Goal: Task Accomplishment & Management: Complete application form

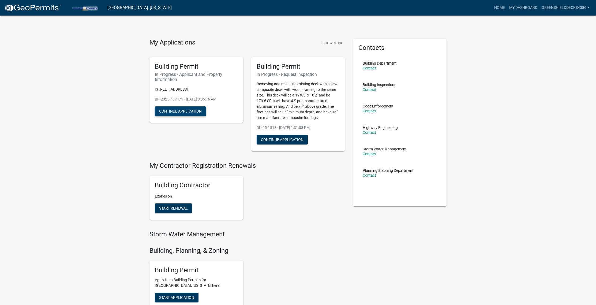
click at [190, 110] on button "Continue Application" at bounding box center [180, 111] width 51 height 10
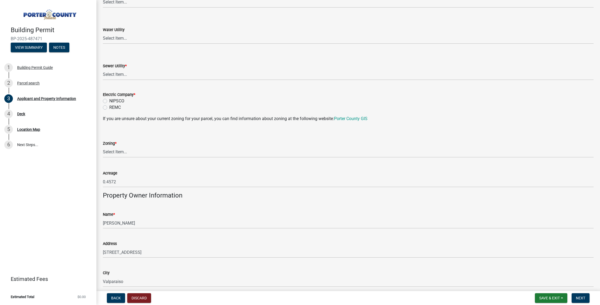
scroll to position [366, 0]
click at [109, 106] on label "REMC" at bounding box center [115, 106] width 12 height 6
click at [109, 106] on input "REMC" at bounding box center [110, 104] width 3 height 3
radio input "true"
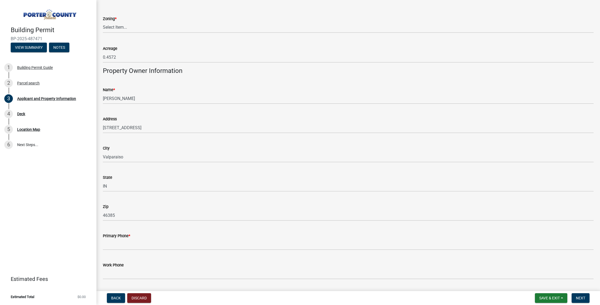
scroll to position [490, 0]
click at [118, 29] on select "Select Item... A1 A2 CH CM CN I1 I2 I3 IN MP OT P1 P2 PUD R1 R2 R3 R4 RL RR" at bounding box center [348, 27] width 491 height 11
click at [103, 22] on select "Select Item... A1 A2 CH CM CN I1 I2 I3 IN MP OT P1 P2 PUD R1 R2 R3 R4 RL RR" at bounding box center [348, 27] width 491 height 11
select select "e2d1b1d7-ccc9-456b-9e96-e16306515997"
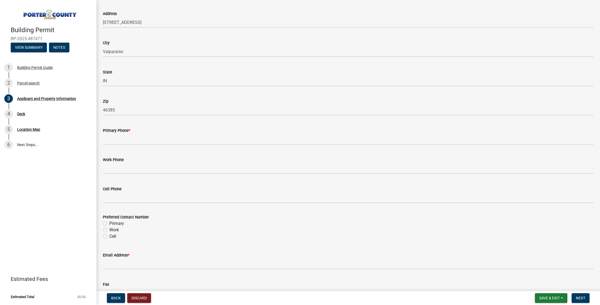
scroll to position [595, 0]
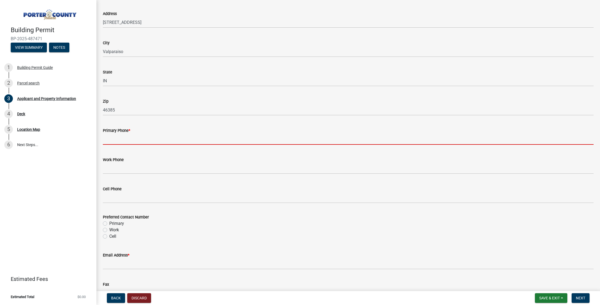
click at [132, 138] on input "Primary Phone *" at bounding box center [348, 139] width 491 height 11
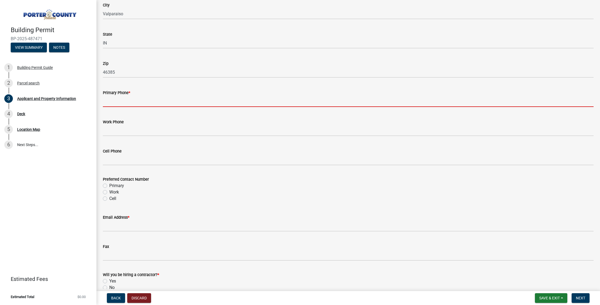
scroll to position [640, 0]
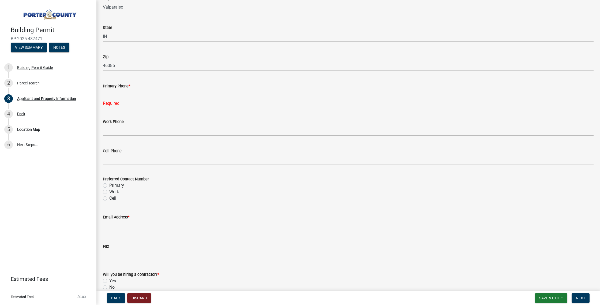
paste input "[PHONE_NUMBER]"
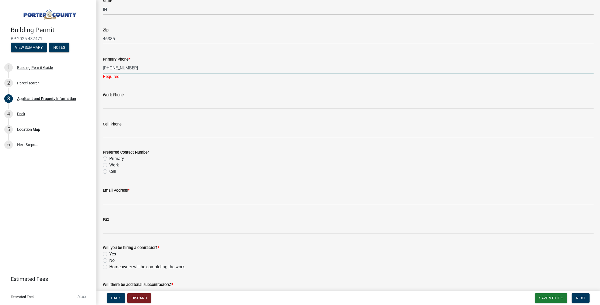
scroll to position [704, 0]
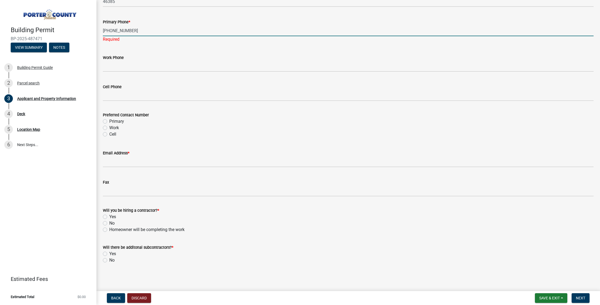
type input "[PHONE_NUMBER]"
click at [107, 124] on div "Preferred Contact Number Primary Work Cell" at bounding box center [348, 125] width 491 height 26
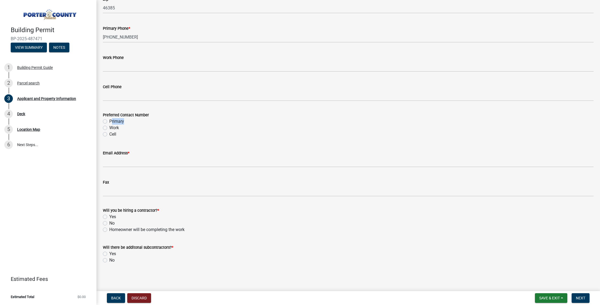
click at [109, 120] on label "Primary" at bounding box center [116, 121] width 15 height 6
click at [109, 120] on input "Primary" at bounding box center [110, 119] width 3 height 3
radio input "true"
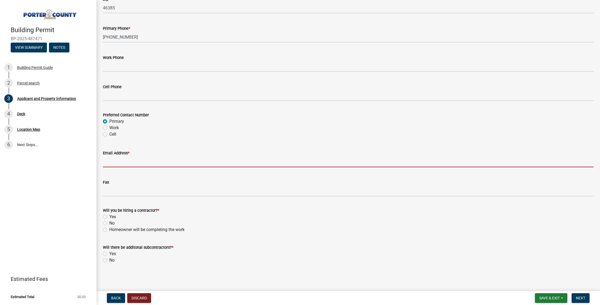
click at [114, 162] on input "Email Address *" at bounding box center [348, 161] width 491 height 11
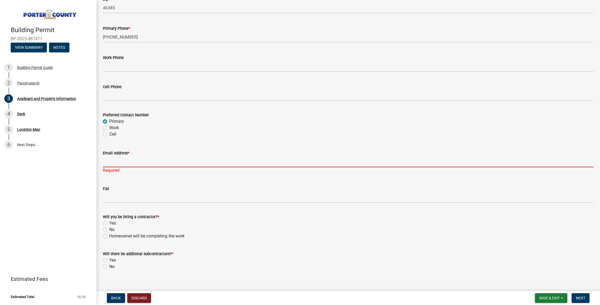
paste input "[PERSON_NAME][EMAIL_ADDRESS][PERSON_NAME][DOMAIN_NAME]"
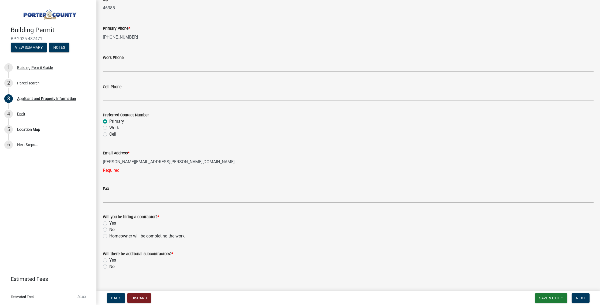
scroll to position [704, 0]
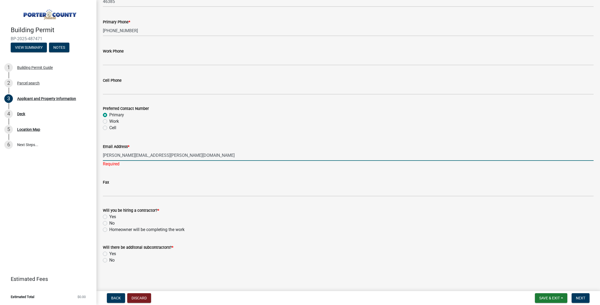
type input "[PERSON_NAME][EMAIL_ADDRESS][PERSON_NAME][DOMAIN_NAME]"
click at [109, 215] on label "Yes" at bounding box center [112, 217] width 7 height 6
click at [109, 215] on input "Yes" at bounding box center [110, 215] width 3 height 3
radio input "true"
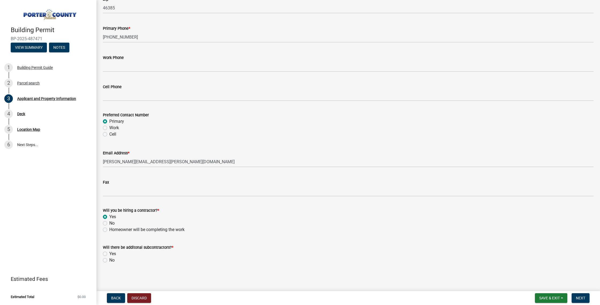
click at [109, 261] on div "No" at bounding box center [348, 260] width 491 height 6
click at [109, 260] on label "No" at bounding box center [111, 260] width 5 height 6
click at [109, 260] on input "No" at bounding box center [110, 258] width 3 height 3
radio input "true"
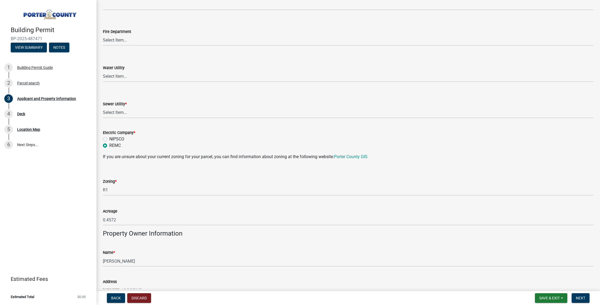
scroll to position [240, 0]
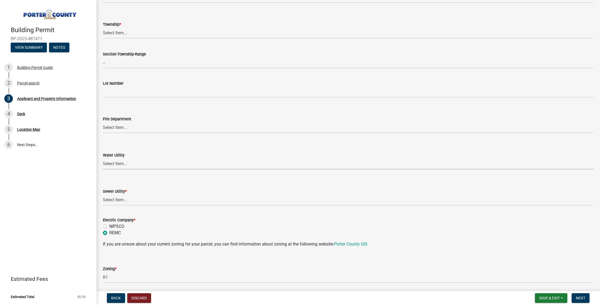
click at [124, 163] on select "Select Item... Aqua [US_STATE] Inc Damon Run [US_STATE] American Water Nature W…" at bounding box center [348, 163] width 491 height 11
click at [121, 198] on select "Select Item... Aqua [US_STATE] Inc Damon Run Falling Waters Lake Eliza - LEACD …" at bounding box center [348, 200] width 491 height 11
click at [103, 195] on select "Select Item... Aqua [US_STATE] Inc Damon Run Falling Waters Lake Eliza - LEACD …" at bounding box center [348, 200] width 491 height 11
select select "c796f995-08fe-487b-a20e-70ab553361d3"
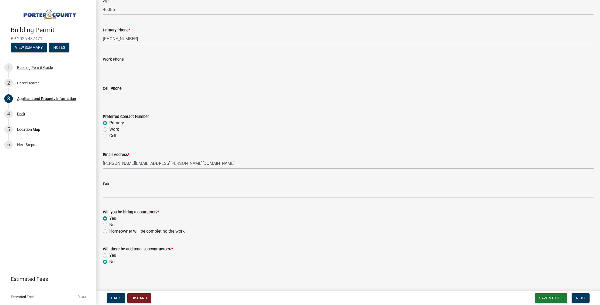
scroll to position [697, 0]
click at [580, 300] on button "Next" at bounding box center [581, 298] width 18 height 10
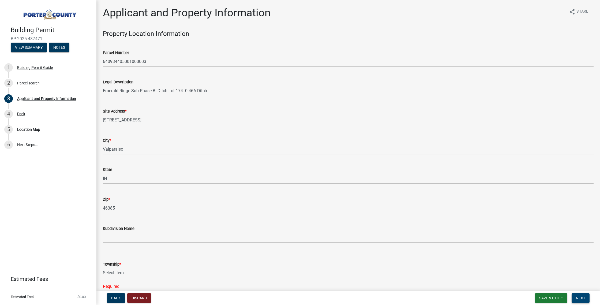
scroll to position [176, 0]
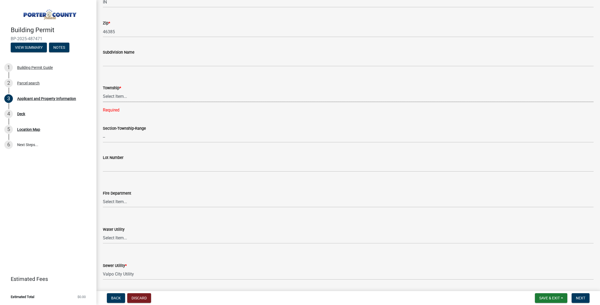
click at [116, 94] on select "Select Item... [PERSON_NAME][GEOGRAPHIC_DATA] [PERSON_NAME][GEOGRAPHIC_DATA] [G…" at bounding box center [348, 96] width 491 height 11
click at [103, 91] on select "Select Item... [PERSON_NAME][GEOGRAPHIC_DATA] [PERSON_NAME][GEOGRAPHIC_DATA] [G…" at bounding box center [348, 96] width 491 height 11
select select "6f5aa9ae-62ac-41bd-979a-9c71eae504cc"
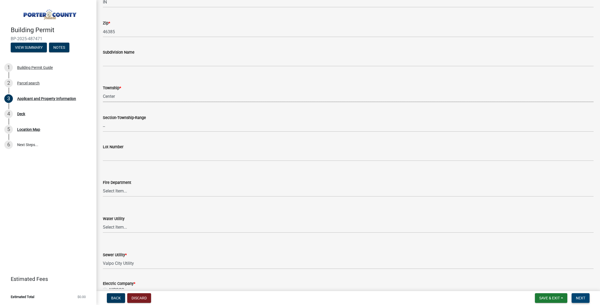
click at [584, 296] on span "Next" at bounding box center [580, 298] width 9 height 4
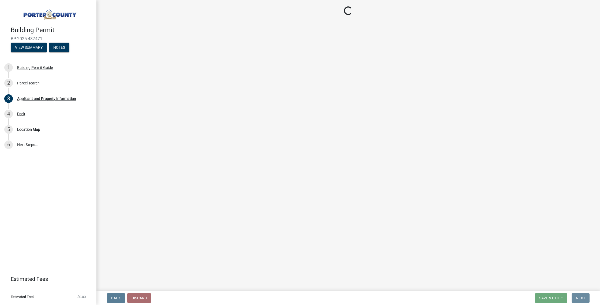
scroll to position [0, 0]
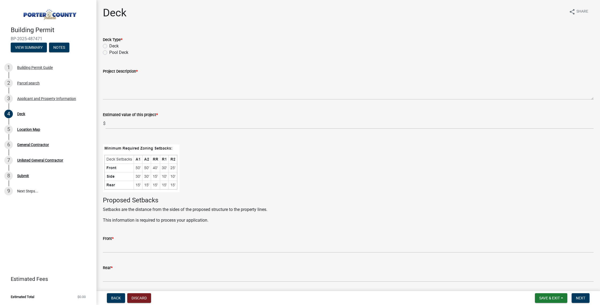
click at [109, 47] on label "Deck" at bounding box center [113, 46] width 9 height 6
click at [109, 46] on input "Deck" at bounding box center [110, 44] width 3 height 3
radio input "true"
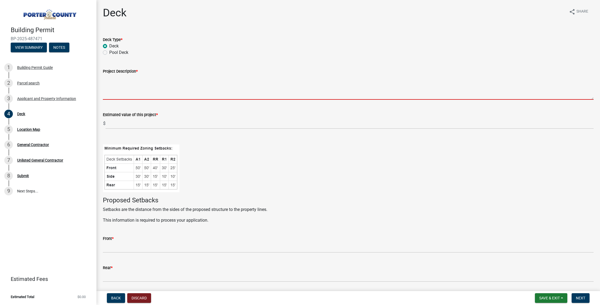
click at [117, 79] on textarea "Project Description *" at bounding box center [348, 87] width 491 height 25
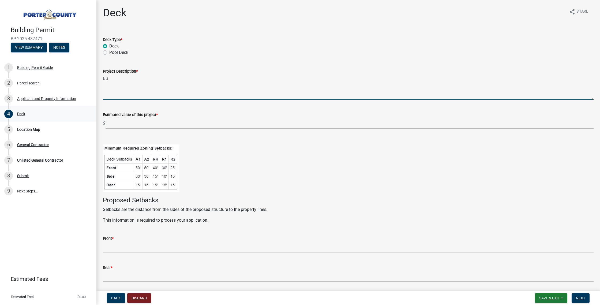
type textarea "B"
type textarea "T"
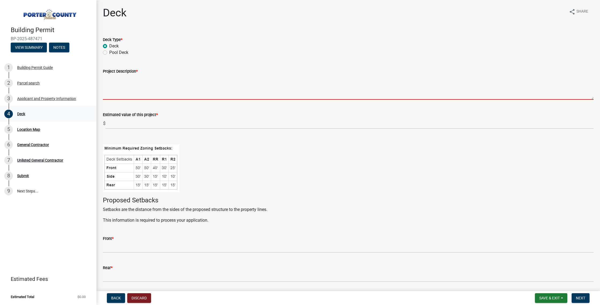
type textarea "D"
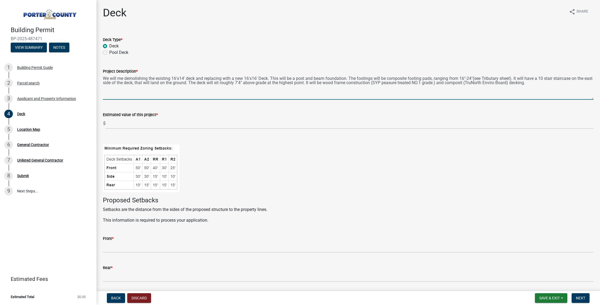
click at [470, 83] on textarea "We will me demolishing the existing 16'x14' deck and replacing with a new 16'x1…" at bounding box center [348, 87] width 491 height 25
click at [474, 83] on textarea "We will me demolishing the existing 16'x14' deck and replacing with a new 16'x1…" at bounding box center [348, 87] width 491 height 25
click at [542, 84] on textarea "We will me demolishing the existing 16'x14' deck and replacing with a new 16'x1…" at bounding box center [348, 87] width 491 height 25
click at [399, 84] on textarea "We will me demolishing the existing 16'x14' deck and replacing with a new 16'x1…" at bounding box center [348, 87] width 491 height 25
click at [396, 84] on textarea "We will me demolishing the existing 16'x14' deck and replacing with a new 16'x1…" at bounding box center [348, 87] width 491 height 25
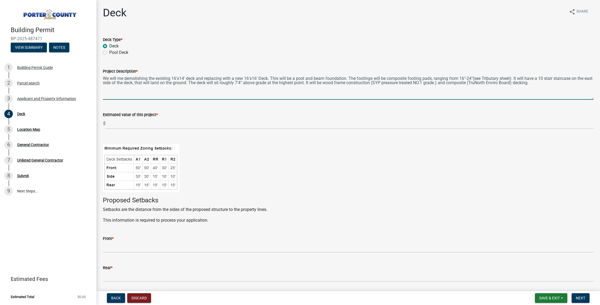
drag, startPoint x: 545, startPoint y: 83, endPoint x: 535, endPoint y: 90, distance: 12.7
click at [545, 83] on textarea "We will me demolishing the existing 16'x14' deck and replacing with a new 16'x1…" at bounding box center [348, 87] width 491 height 25
click at [400, 84] on textarea "We will me demolishing the existing 16'x14' deck and replacing with a new 16'x1…" at bounding box center [348, 87] width 491 height 25
click at [399, 83] on textarea "We will me demolishing the existing 16'x14' deck and replacing with a new 16'x1…" at bounding box center [348, 87] width 491 height 25
click at [543, 84] on textarea "We will me demolishing the existing 16'x14' deck and replacing with a new 16'x1…" at bounding box center [348, 87] width 491 height 25
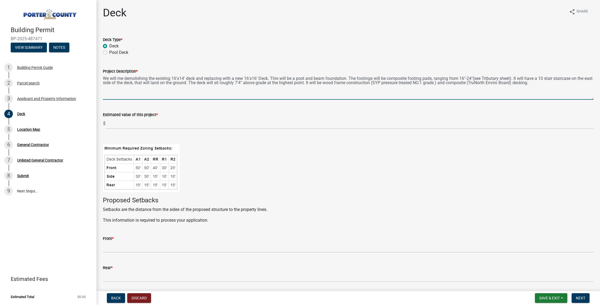
click at [448, 83] on textarea "We will me demolishing the existing 16'x14' deck and replacing with a new 16'x1…" at bounding box center [348, 87] width 491 height 25
click at [446, 83] on textarea "We will me demolishing the existing 16'x14' deck and replacing with a new 16'x1…" at bounding box center [348, 87] width 491 height 25
click at [545, 83] on textarea "We will me demolishing the existing 16'x14' deck and replacing with a new 16'x1…" at bounding box center [348, 87] width 491 height 25
type textarea "We will me demolishing the existing 16'x14' deck and replacing with a new 16'x1…"
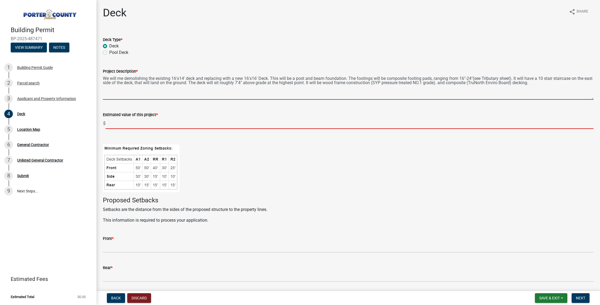
click at [117, 125] on input "text" at bounding box center [350, 123] width 488 height 11
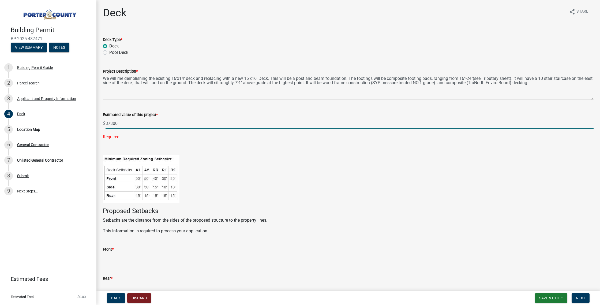
type input "37300"
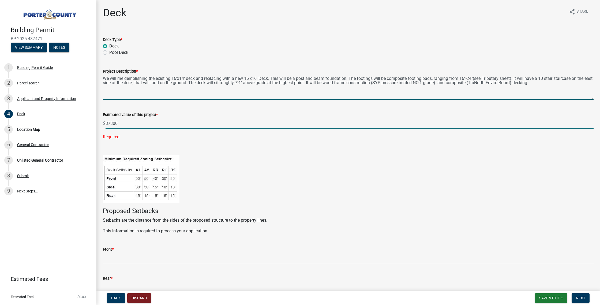
click at [549, 86] on textarea "We will me demolishing the existing 16'x14' deck and replacing with a new 16'x1…" at bounding box center [348, 87] width 491 height 25
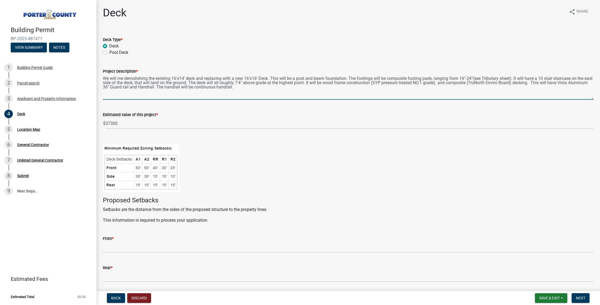
click at [177, 87] on textarea "We will me demolishing the existing 16'x14' deck and replacing with a new 16'x1…" at bounding box center [348, 87] width 491 height 25
click at [254, 87] on textarea "We will me demolishing the existing 16'x14' deck and replacing with a new 16'x1…" at bounding box center [348, 87] width 491 height 25
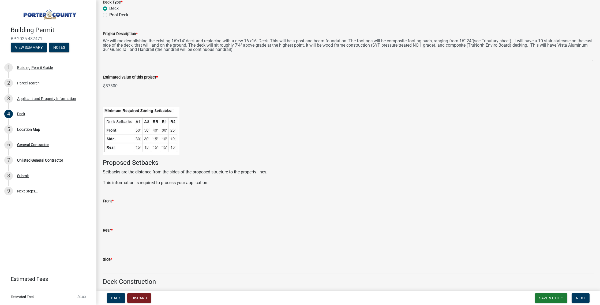
scroll to position [38, 0]
type textarea "We will me demolishing the existing 16'x14' deck and replacing with a new 16'x1…"
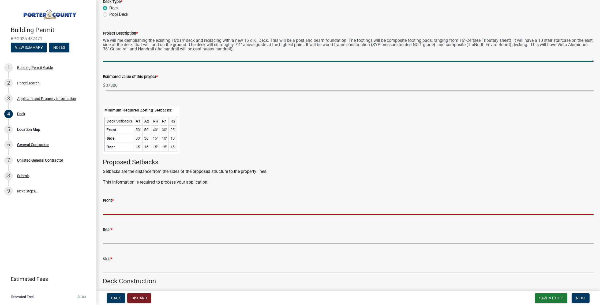
click at [147, 210] on input "Front *" at bounding box center [348, 209] width 491 height 11
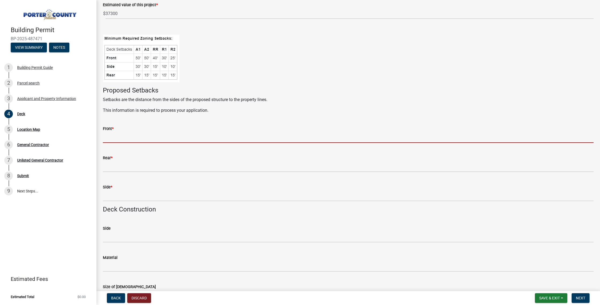
scroll to position [111, 0]
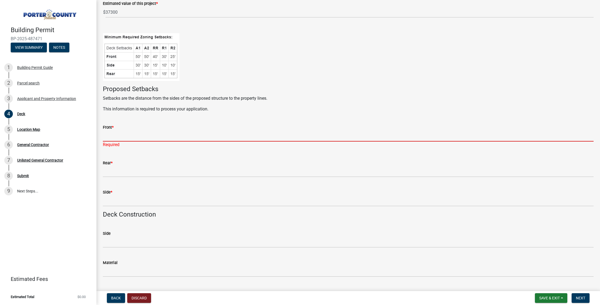
click at [140, 140] on input "Front *" at bounding box center [348, 136] width 491 height 11
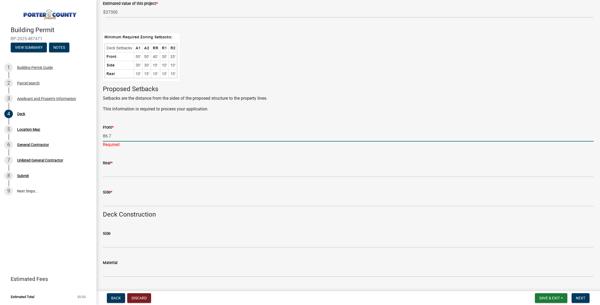
type input "86.7"
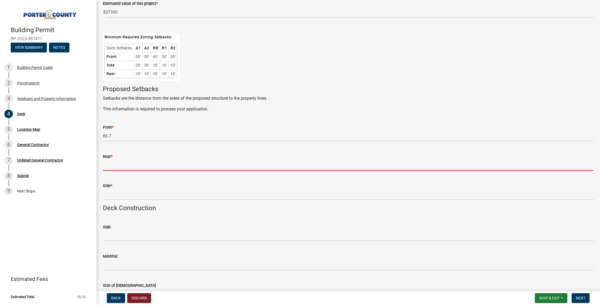
click at [118, 174] on wm-data-entity-input "Rear *" at bounding box center [348, 160] width 491 height 29
click at [150, 169] on input "Rear *" at bounding box center [348, 165] width 491 height 11
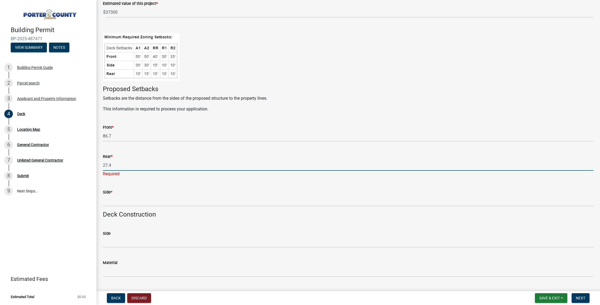
type input "27.4"
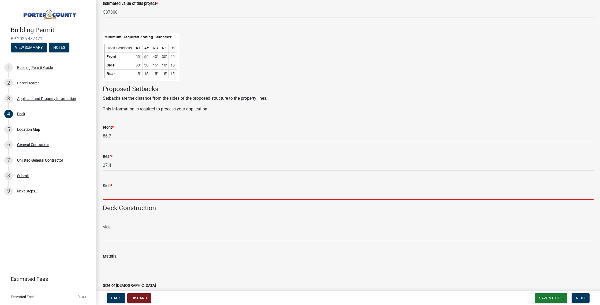
click at [144, 206] on wm-data-entity-input-list "Deck Type * Deck Pool Deck Project Description * We will me demolishing the exi…" at bounding box center [348, 225] width 491 height 613
click at [123, 193] on input "Side *" at bounding box center [348, 194] width 491 height 11
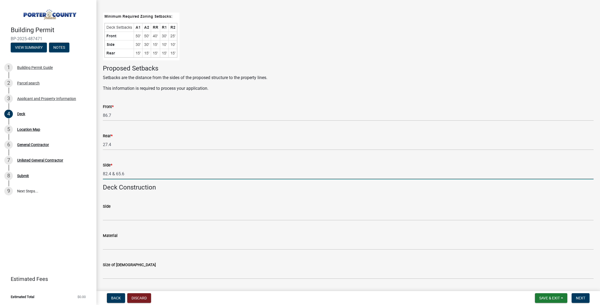
scroll to position [143, 0]
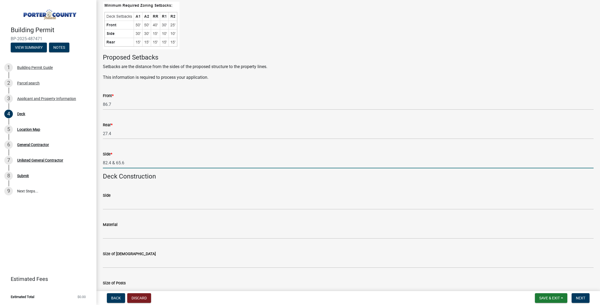
type input "82.4 & 65.6"
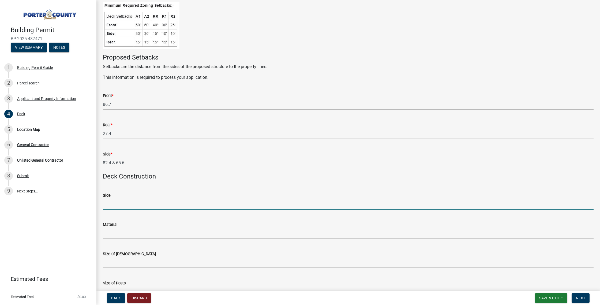
click at [132, 207] on input "Side" at bounding box center [348, 204] width 491 height 11
type input "16'2" x 16'"
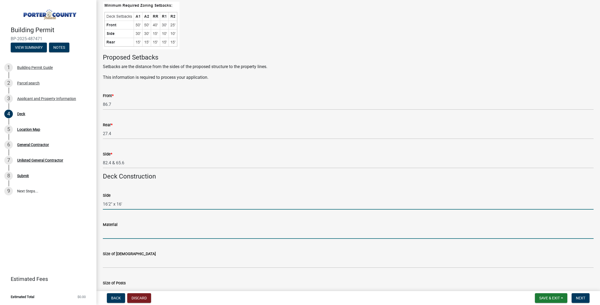
click at [129, 236] on input "Material" at bounding box center [348, 233] width 491 height 11
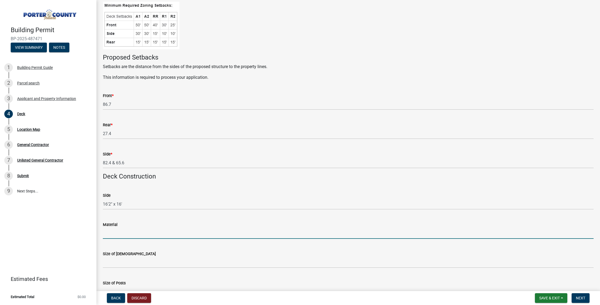
scroll to position [237, 0]
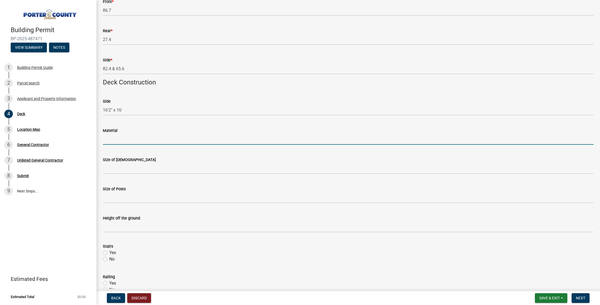
type input "KDAT Southern Yellow Pine Grade 1(Frame) TruNoth Composite Decking"
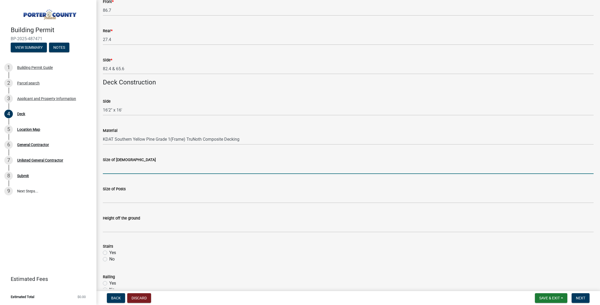
click at [128, 169] on input "Size of [DEMOGRAPHIC_DATA]" at bounding box center [348, 168] width 491 height 11
click at [110, 171] on input "Size of [DEMOGRAPHIC_DATA]" at bounding box center [348, 168] width 491 height 11
type input "2x10"
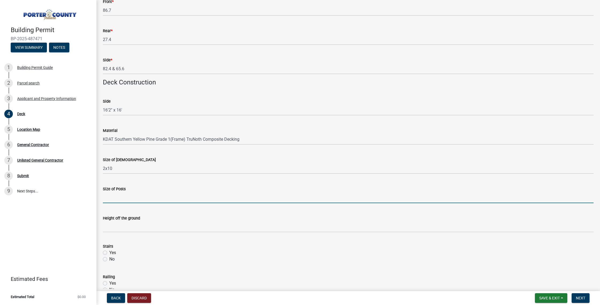
click at [113, 199] on input "Size of Posts" at bounding box center [348, 197] width 491 height 11
type input "6x6"
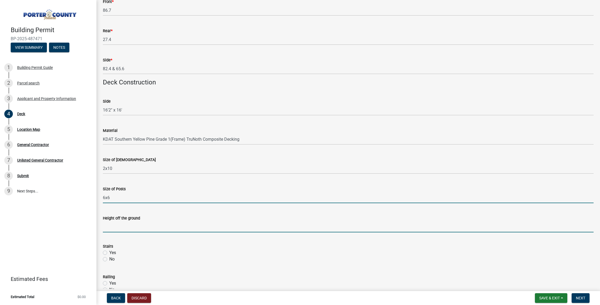
click at [122, 229] on input "Height off the ground" at bounding box center [348, 226] width 491 height 11
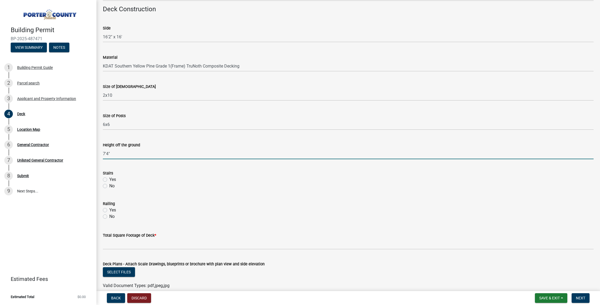
scroll to position [335, 0]
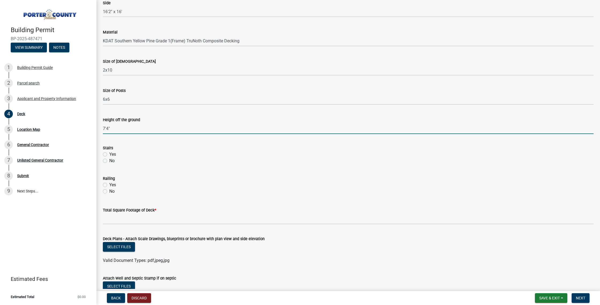
type input "7'4""
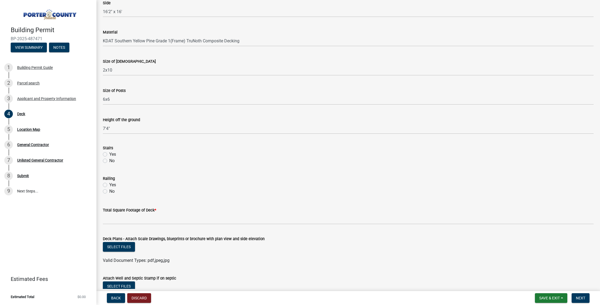
click at [109, 154] on label "Yes" at bounding box center [112, 154] width 7 height 6
click at [109, 154] on input "Yes" at bounding box center [110, 152] width 3 height 3
radio input "true"
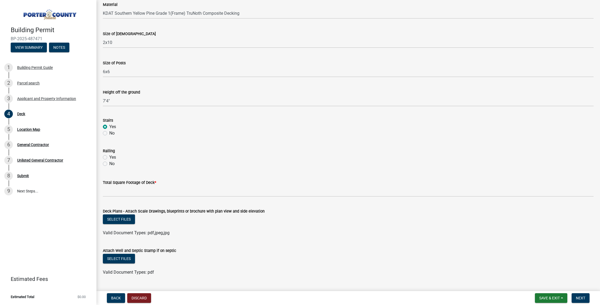
scroll to position [365, 0]
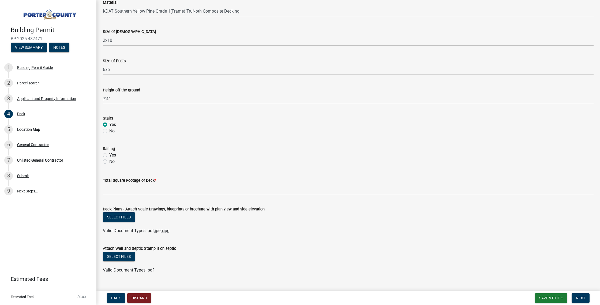
click at [109, 155] on label "Yes" at bounding box center [112, 155] width 7 height 6
click at [109, 155] on input "Yes" at bounding box center [110, 153] width 3 height 3
radio input "true"
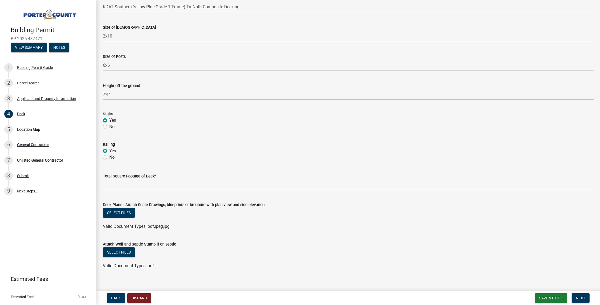
scroll to position [374, 0]
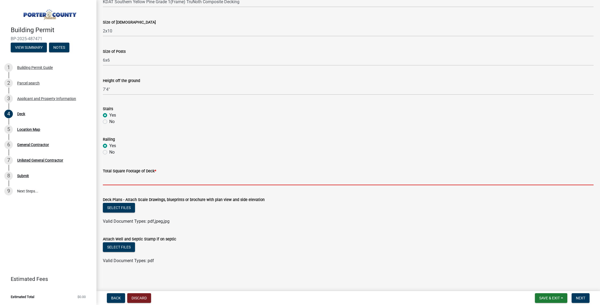
click at [123, 181] on input "text" at bounding box center [348, 179] width 491 height 11
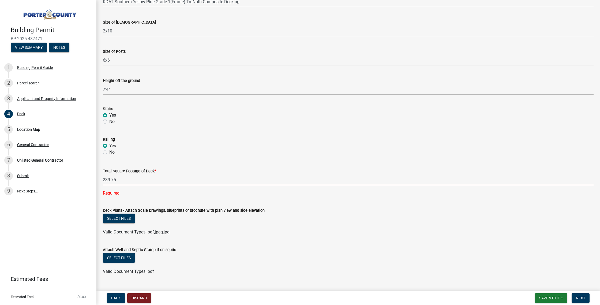
type input "239.75"
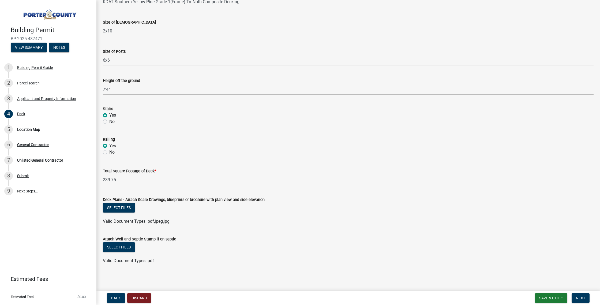
scroll to position [375, 0]
click at [124, 205] on button "Select files" at bounding box center [119, 207] width 32 height 10
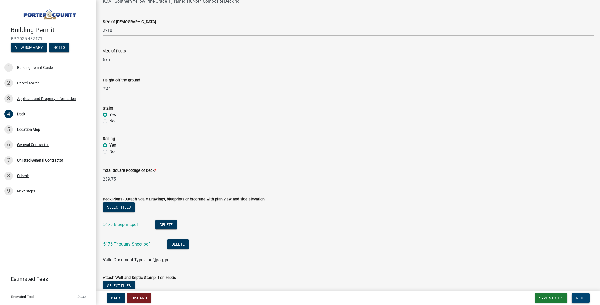
click at [581, 299] on span "Next" at bounding box center [580, 298] width 9 height 4
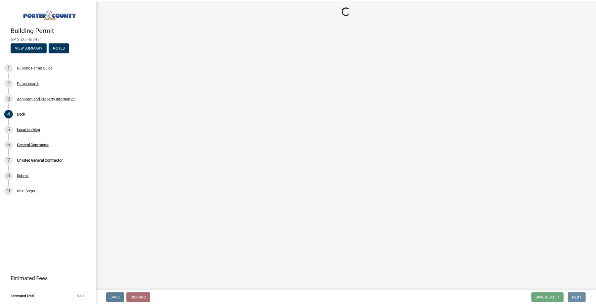
scroll to position [0, 0]
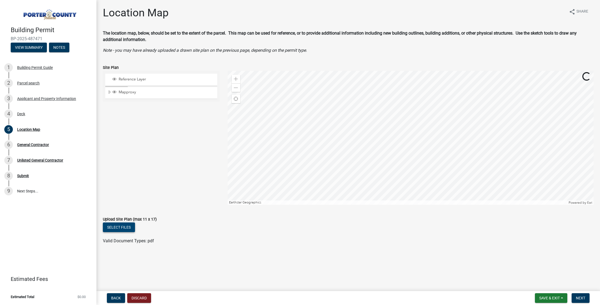
click at [119, 227] on button "Select files" at bounding box center [119, 227] width 32 height 10
click at [584, 298] on span "Next" at bounding box center [580, 298] width 9 height 4
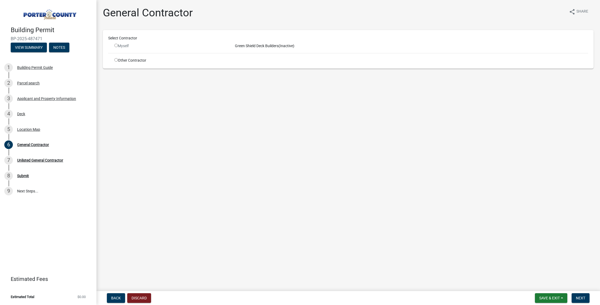
click at [116, 46] on input "radio" at bounding box center [115, 45] width 3 height 3
click at [117, 45] on input "radio" at bounding box center [115, 45] width 3 height 3
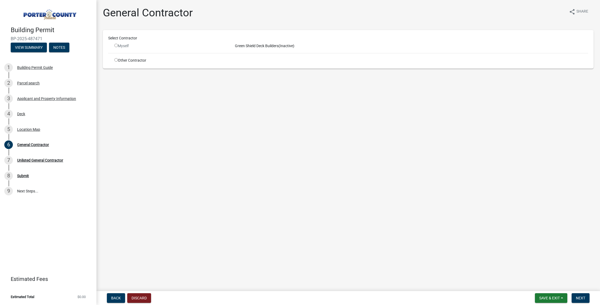
click at [117, 45] on input "radio" at bounding box center [115, 45] width 3 height 3
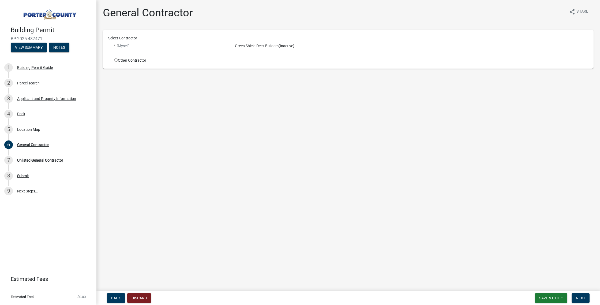
click at [117, 45] on input "radio" at bounding box center [115, 45] width 3 height 3
click at [244, 46] on div "Green Shield Deck Builders (Inactive)" at bounding box center [412, 46] width 362 height 6
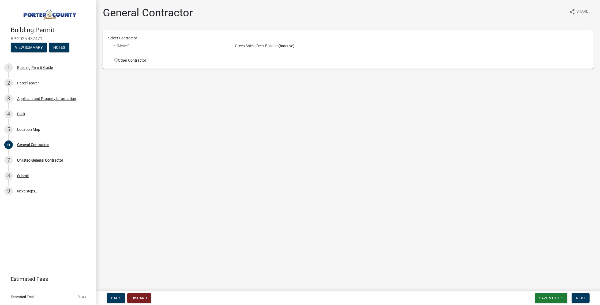
click at [142, 46] on div "Myself" at bounding box center [170, 46] width 113 height 6
click at [110, 48] on div "Select Contractor Myself Green Shield Deck Builders (Inactive) Other Contractor" at bounding box center [348, 49] width 480 height 28
click at [117, 45] on input "radio" at bounding box center [115, 45] width 3 height 3
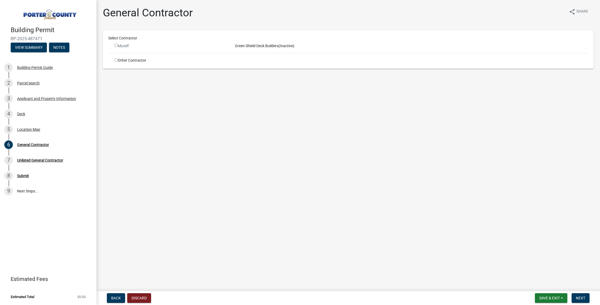
click at [117, 45] on input "radio" at bounding box center [115, 45] width 3 height 3
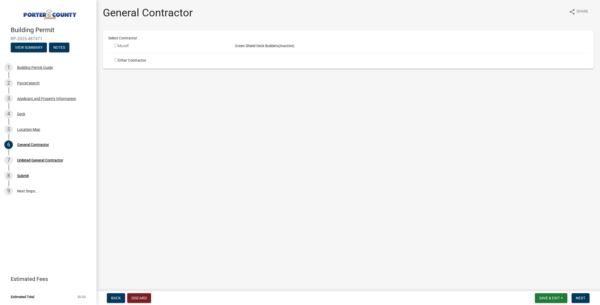
click at [117, 45] on input "radio" at bounding box center [115, 45] width 3 height 3
click at [117, 46] on input "radio" at bounding box center [115, 45] width 3 height 3
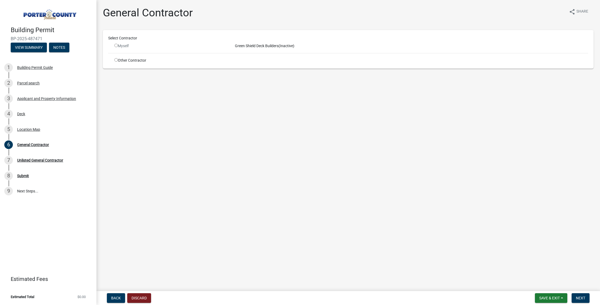
click at [116, 46] on input "radio" at bounding box center [115, 45] width 3 height 3
radio input "false"
click at [116, 60] on input "radio" at bounding box center [115, 59] width 3 height 3
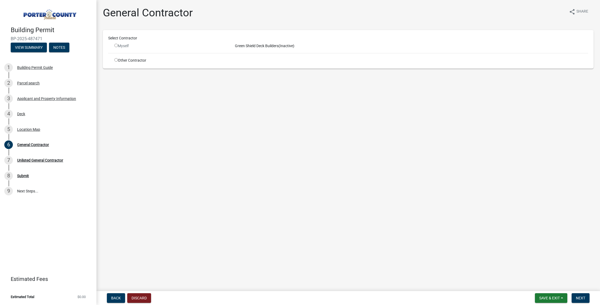
radio input "true"
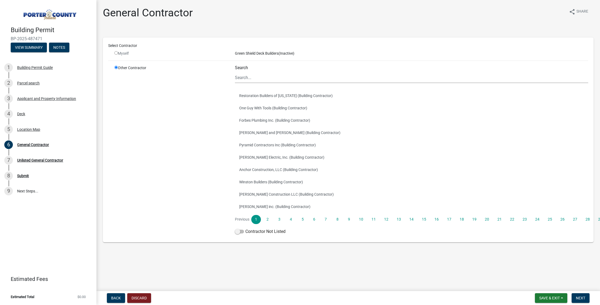
click at [115, 53] on input "radio" at bounding box center [115, 52] width 3 height 3
radio input "false"
radio input "true"
click at [117, 54] on input "radio" at bounding box center [115, 52] width 3 height 3
radio input "false"
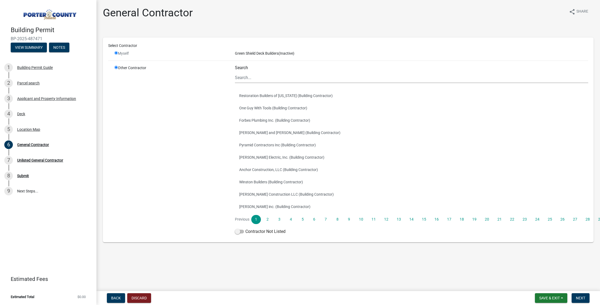
radio input "true"
click at [117, 54] on input "radio" at bounding box center [115, 52] width 3 height 3
radio input "false"
radio input "true"
click at [117, 54] on input "radio" at bounding box center [115, 52] width 3 height 3
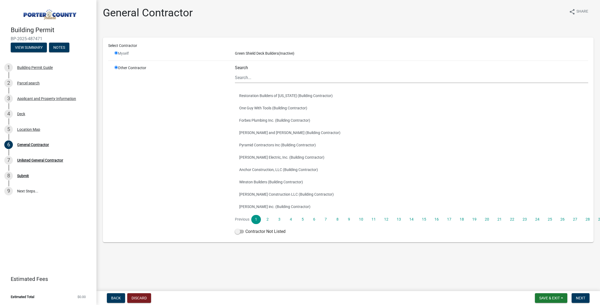
radio input "false"
radio input "true"
click at [117, 54] on input "radio" at bounding box center [115, 52] width 3 height 3
radio input "false"
radio input "true"
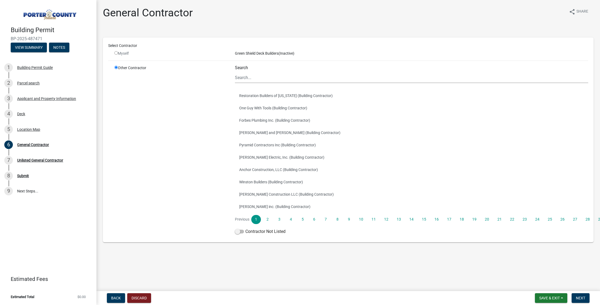
click at [117, 54] on input "radio" at bounding box center [115, 52] width 3 height 3
radio input "false"
radio input "true"
click at [117, 66] on input "radio" at bounding box center [115, 67] width 3 height 3
click at [116, 55] on div "Myself" at bounding box center [170, 54] width 113 height 6
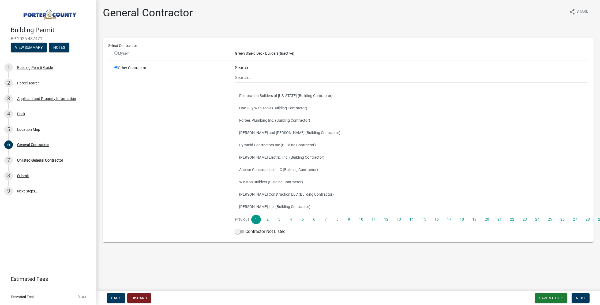
click at [116, 52] on input "radio" at bounding box center [115, 52] width 3 height 3
radio input "false"
radio input "true"
click at [116, 52] on input "radio" at bounding box center [115, 52] width 3 height 3
radio input "false"
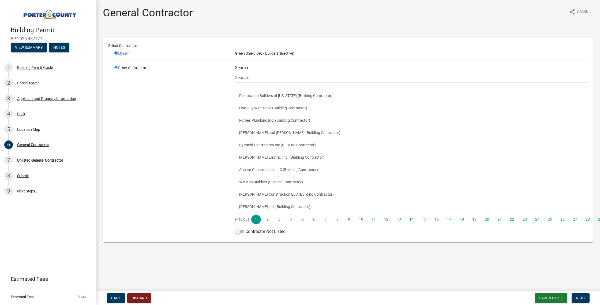
radio input "true"
click at [116, 52] on input "radio" at bounding box center [115, 52] width 3 height 3
radio input "false"
radio input "true"
click at [116, 52] on input "radio" at bounding box center [115, 52] width 3 height 3
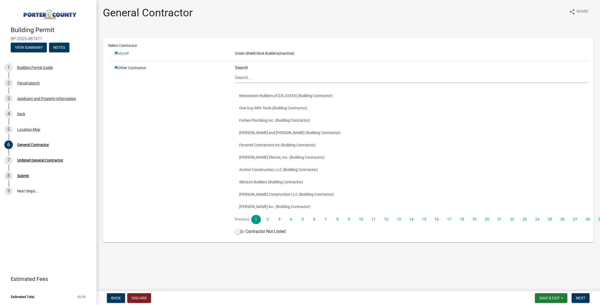
radio input "false"
radio input "true"
click at [116, 52] on input "radio" at bounding box center [115, 52] width 3 height 3
radio input "false"
radio input "true"
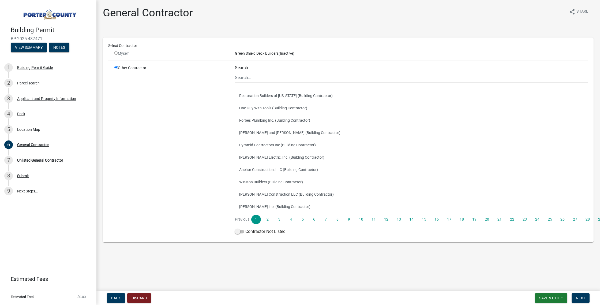
click at [116, 52] on input "radio" at bounding box center [115, 52] width 3 height 3
radio input "false"
radio input "true"
click at [116, 52] on input "radio" at bounding box center [115, 52] width 3 height 3
radio input "false"
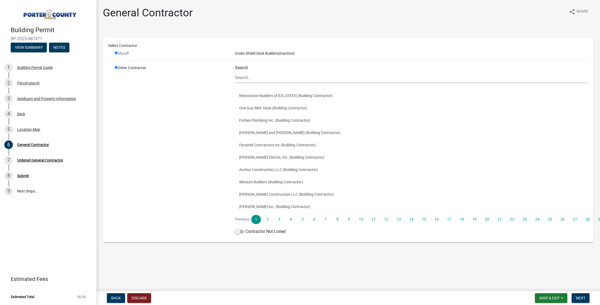
radio input "true"
click at [116, 52] on input "radio" at bounding box center [115, 52] width 3 height 3
radio input "false"
radio input "true"
drag, startPoint x: 116, startPoint y: 52, endPoint x: 221, endPoint y: 94, distance: 112.4
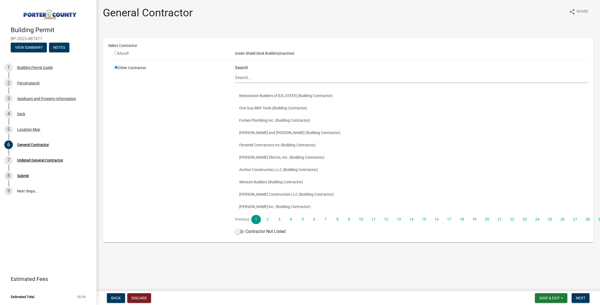
click at [116, 53] on input "radio" at bounding box center [115, 52] width 3 height 3
radio input "false"
radio input "true"
click at [244, 77] on input "Search" at bounding box center [412, 77] width 354 height 11
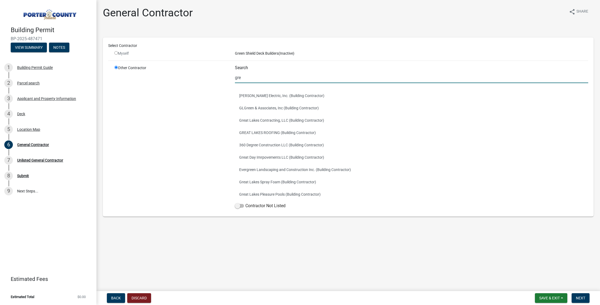
type input "green"
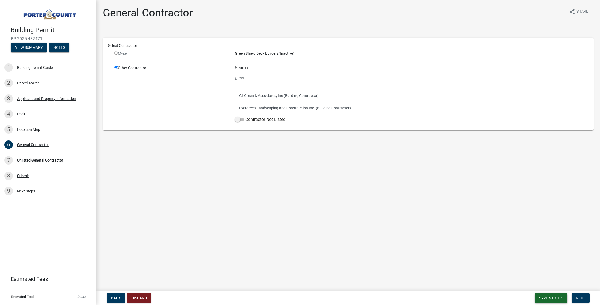
click at [565, 298] on button "Save & Exit" at bounding box center [551, 298] width 32 height 10
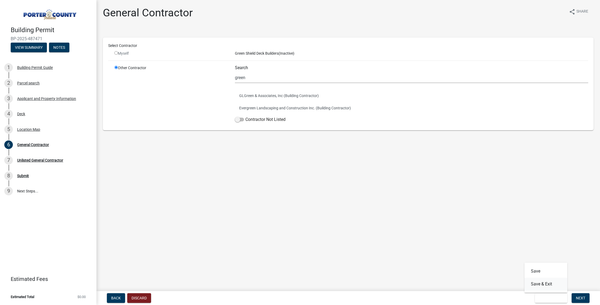
click at [544, 285] on button "Save & Exit" at bounding box center [546, 284] width 43 height 13
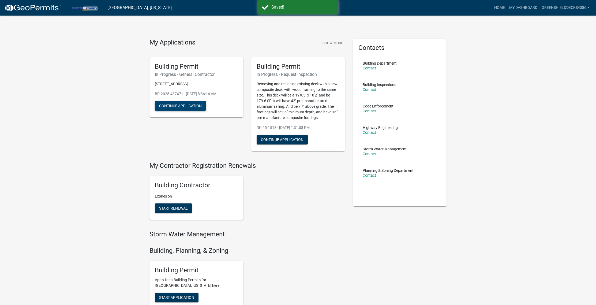
click at [182, 109] on button "Continue Application" at bounding box center [180, 106] width 51 height 10
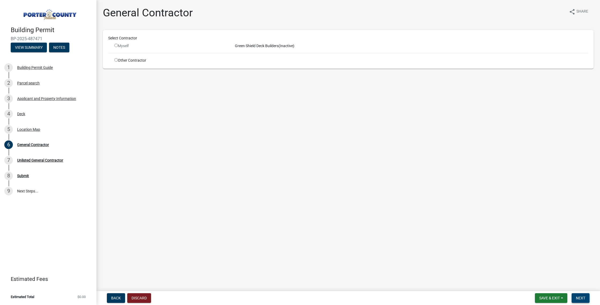
click at [582, 296] on span "Next" at bounding box center [580, 298] width 9 height 4
click at [117, 44] on input "radio" at bounding box center [115, 45] width 3 height 3
click at [119, 47] on div "Myself" at bounding box center [170, 46] width 113 height 6
click at [115, 44] on input "radio" at bounding box center [115, 45] width 3 height 3
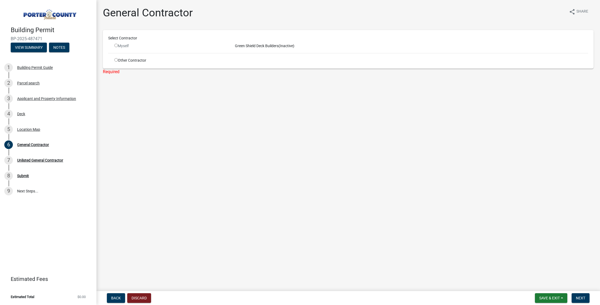
click at [115, 44] on input "radio" at bounding box center [115, 45] width 3 height 3
radio input "false"
click at [114, 47] on div "Myself" at bounding box center [170, 46] width 113 height 6
click at [115, 48] on div "Myself" at bounding box center [170, 46] width 113 height 6
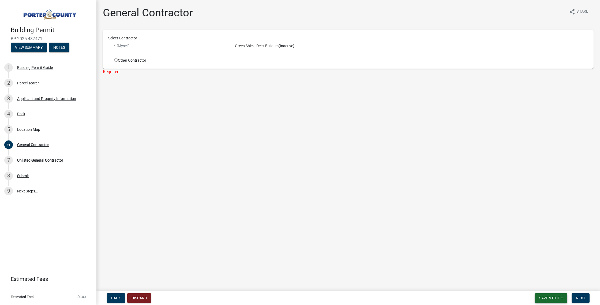
click at [542, 299] on span "Save & Exit" at bounding box center [550, 298] width 21 height 4
click at [538, 283] on button "Save & Exit" at bounding box center [546, 284] width 43 height 13
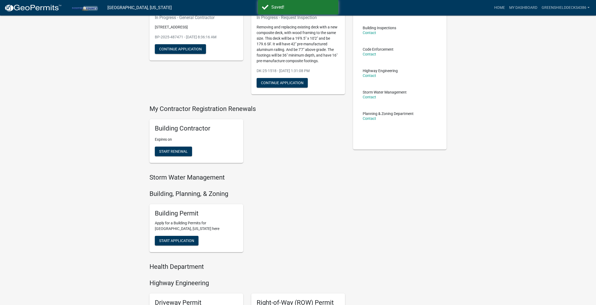
scroll to position [57, 0]
click at [180, 154] on button "Start Renewal" at bounding box center [173, 151] width 37 height 10
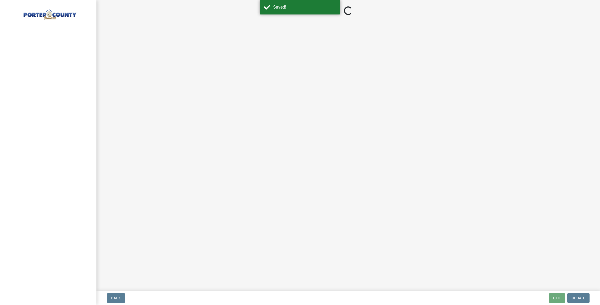
select select "MI"
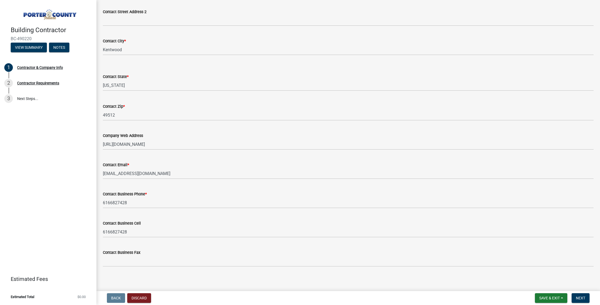
scroll to position [178, 0]
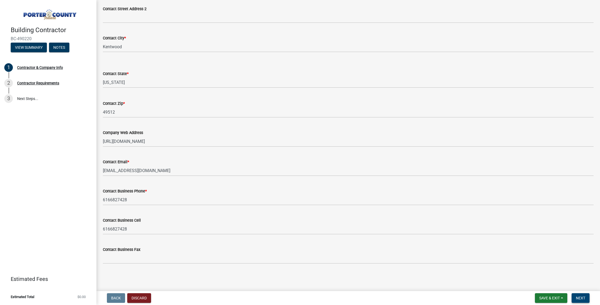
click at [578, 298] on span "Next" at bounding box center [580, 298] width 9 height 4
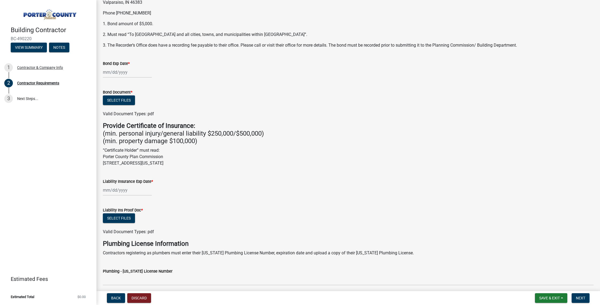
scroll to position [26, 0]
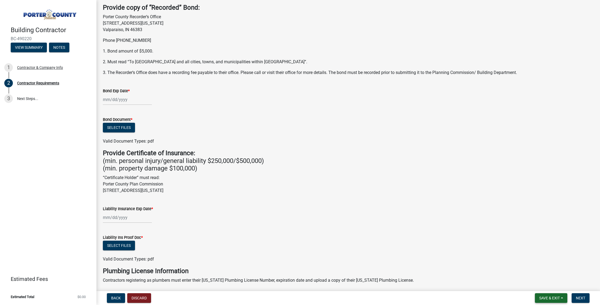
click at [555, 296] on span "Save & Exit" at bounding box center [550, 298] width 21 height 4
click at [543, 284] on button "Save & Exit" at bounding box center [546, 284] width 43 height 13
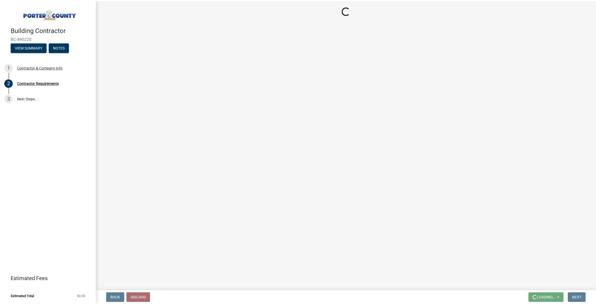
scroll to position [0, 0]
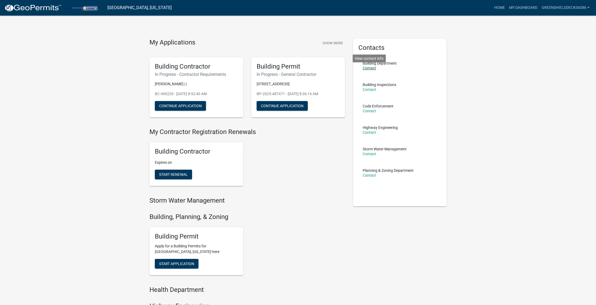
click at [371, 69] on link "Contact" at bounding box center [369, 68] width 13 height 4
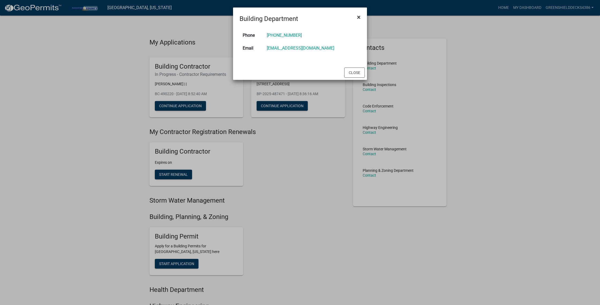
click at [358, 17] on span "×" at bounding box center [358, 17] width 3 height 8
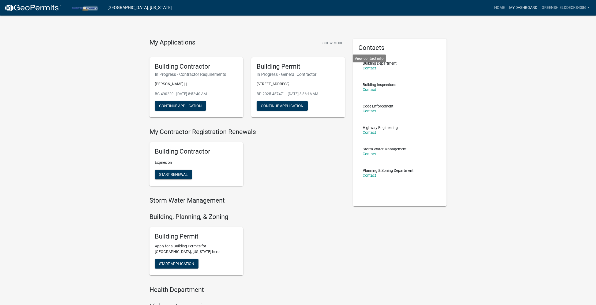
click at [524, 11] on link "My Dashboard" at bounding box center [523, 8] width 32 height 10
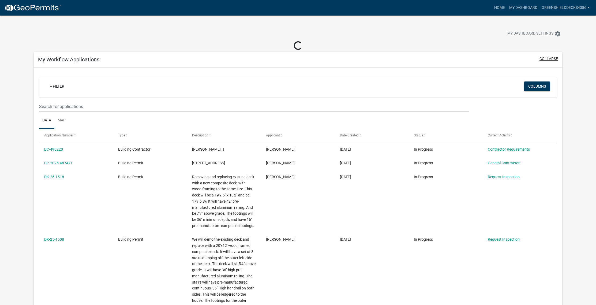
click at [548, 58] on button "collapse" at bounding box center [549, 59] width 18 height 6
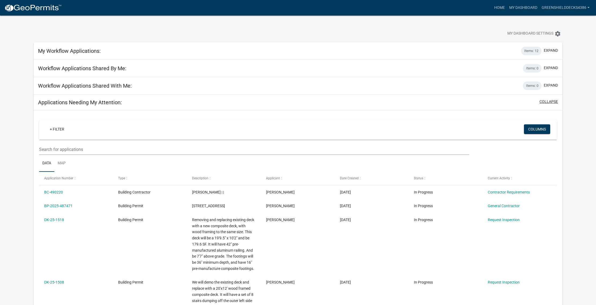
click at [546, 104] on button "collapse" at bounding box center [549, 102] width 18 height 6
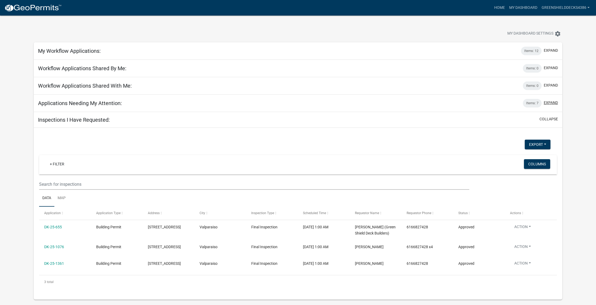
click at [551, 103] on button "expand" at bounding box center [551, 103] width 14 height 6
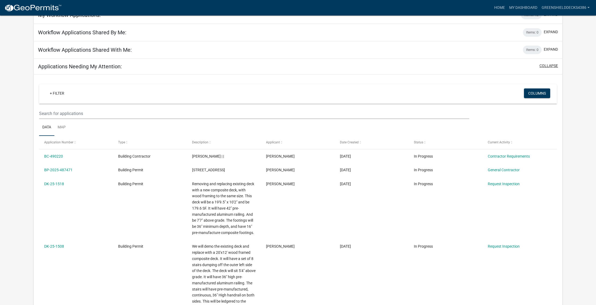
scroll to position [6, 0]
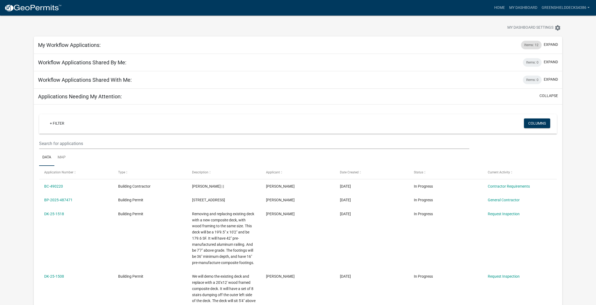
click at [530, 46] on div "Items: 12" at bounding box center [531, 45] width 21 height 9
click at [544, 44] on button "expand" at bounding box center [551, 45] width 14 height 6
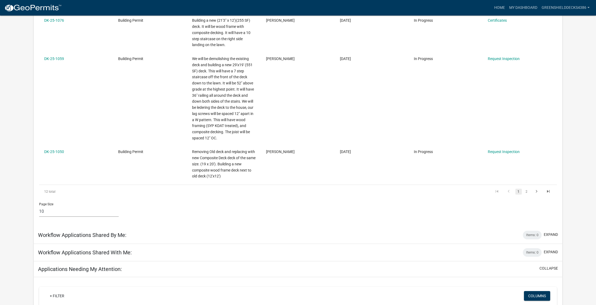
scroll to position [460, 0]
click at [526, 191] on link "2" at bounding box center [527, 192] width 6 height 6
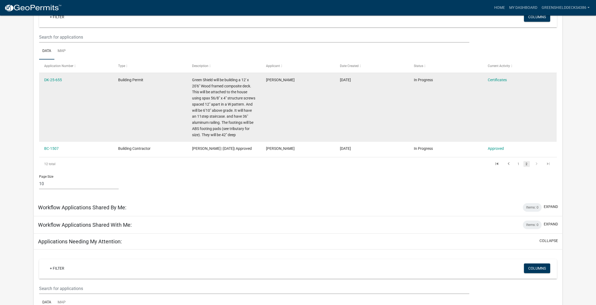
scroll to position [14, 0]
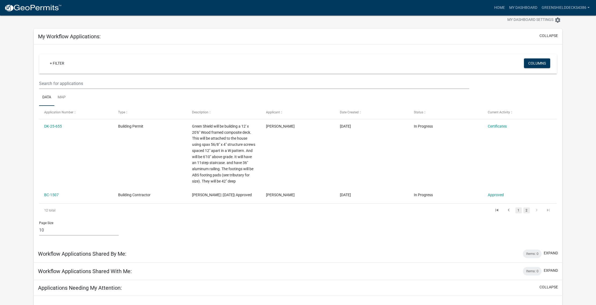
click at [518, 213] on link "1" at bounding box center [519, 210] width 6 height 6
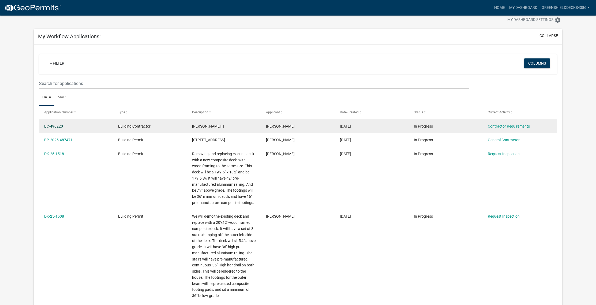
click at [57, 127] on link "BC-490220" at bounding box center [53, 126] width 19 height 4
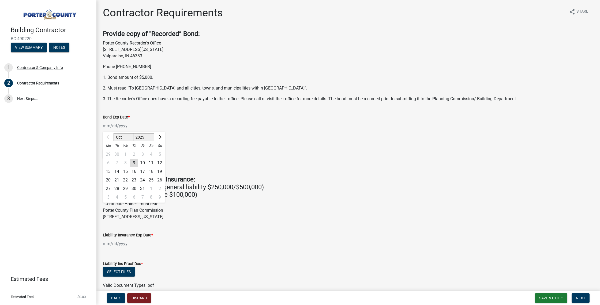
click at [119, 129] on div "Oct Nov [DATE] 2026 2027 2028 2029 2030 2031 2032 2033 2034 2035 2036 2037 2038…" at bounding box center [127, 125] width 49 height 11
click at [126, 137] on select "Oct Nov Dec" at bounding box center [124, 137] width 20 height 8
click at [143, 137] on select "2025 2026 2027 2028 2029 2030 2031 2032 2033 2034 2035 2036 2037 2038 2039 2040…" at bounding box center [143, 137] width 21 height 8
select select "2026"
click at [133, 133] on select "2025 2026 2027 2028 2029 2030 2031 2032 2033 2034 2035 2036 2037 2038 2039 2040…" at bounding box center [143, 137] width 21 height 8
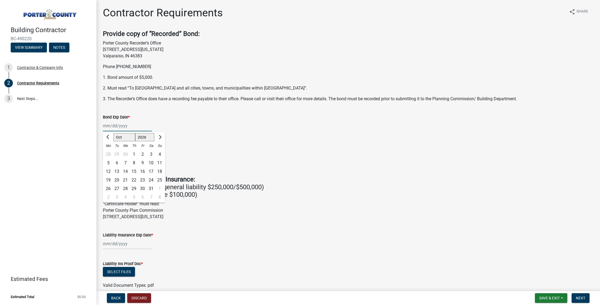
click at [125, 139] on select "Jan Feb Mar Apr May Jun [DATE] Aug Sep Oct Nov Dec" at bounding box center [125, 137] width 22 height 8
select select "7"
click at [114, 133] on select "Jan Feb Mar Apr May Jun [DATE] Aug Sep Oct Nov Dec" at bounding box center [125, 137] width 22 height 8
click at [151, 172] on div "18" at bounding box center [151, 171] width 9 height 9
type input "[DATE]"
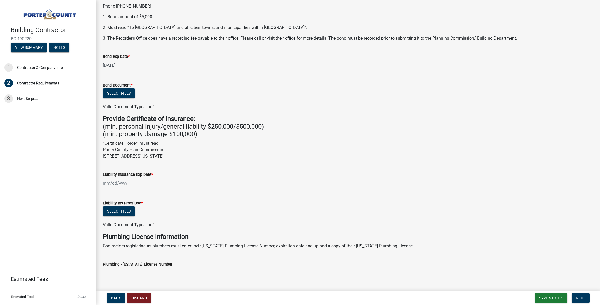
scroll to position [70, 0]
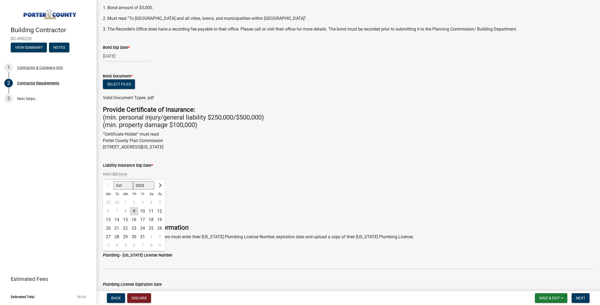
click at [116, 171] on div "Oct Nov [DATE] 2026 2027 2028 2029 2030 2031 2032 2033 2034 2035 2036 2037 2038…" at bounding box center [127, 174] width 49 height 11
click at [144, 187] on select "2025 2026 2027 2028 2029 2030 2031 2032 2033 2034 2035 2036 2037 2038 2039 2040…" at bounding box center [143, 185] width 21 height 8
select select "2026"
click at [133, 181] on select "2025 2026 2027 2028 2029 2030 2031 2032 2033 2034 2035 2036 2037 2038 2039 2040…" at bounding box center [143, 185] width 21 height 8
click at [125, 187] on select "Oct Nov Dec" at bounding box center [124, 185] width 20 height 8
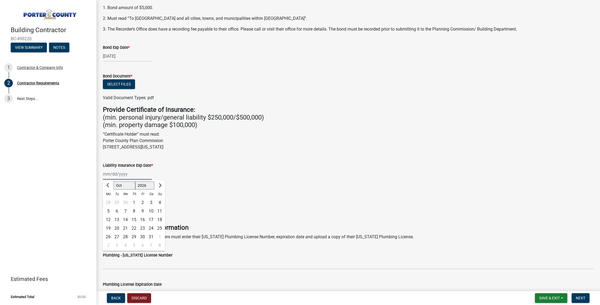
select select "2"
click at [114, 181] on select "Jan Feb Mar Apr May Jun [DATE] Aug Sep Oct Nov Dec" at bounding box center [125, 185] width 22 height 8
click at [151, 211] on div "7" at bounding box center [151, 211] width 9 height 9
type input "[DATE]"
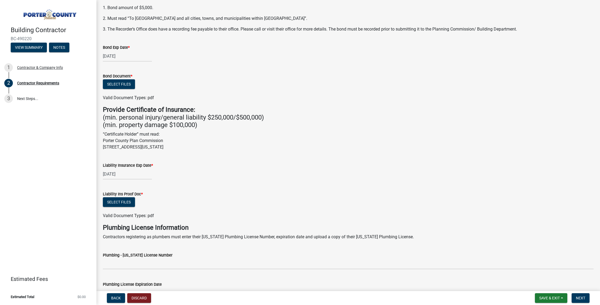
click at [186, 194] on div "Liability Ins Proof Doc *" at bounding box center [348, 194] width 491 height 6
drag, startPoint x: 103, startPoint y: 140, endPoint x: 201, endPoint y: 146, distance: 97.7
click at [202, 146] on p "“Certificate Holder” must read: Porter County Plan Commission [STREET_ADDRESS][…" at bounding box center [348, 140] width 491 height 19
copy p "Porter County Plan Commission [STREET_ADDRESS][US_STATE]"
click at [131, 84] on button "Select files" at bounding box center [119, 84] width 32 height 10
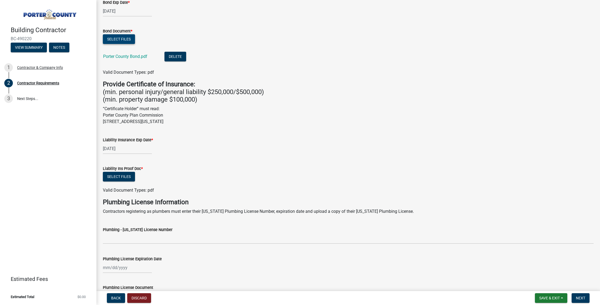
scroll to position [164, 0]
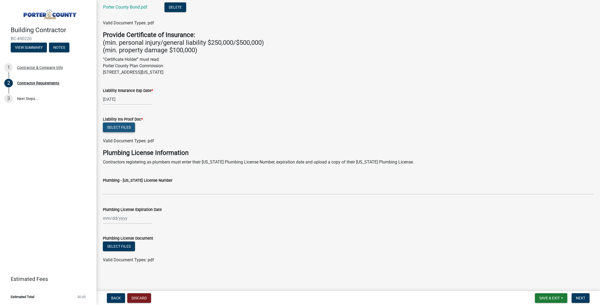
click at [118, 131] on button "Select files" at bounding box center [119, 127] width 32 height 10
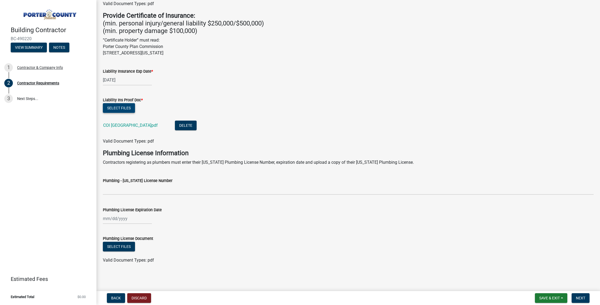
scroll to position [184, 0]
click at [247, 140] on div "Valid Document Types: pdf" at bounding box center [348, 141] width 499 height 6
click at [586, 301] on button "Next" at bounding box center [581, 298] width 18 height 10
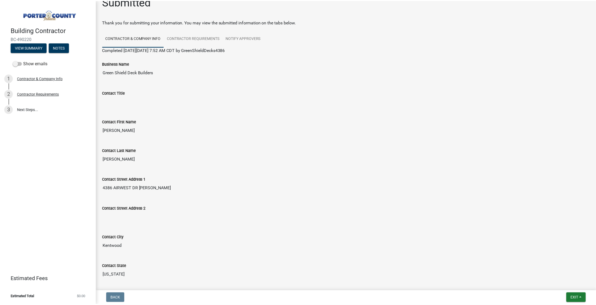
scroll to position [0, 0]
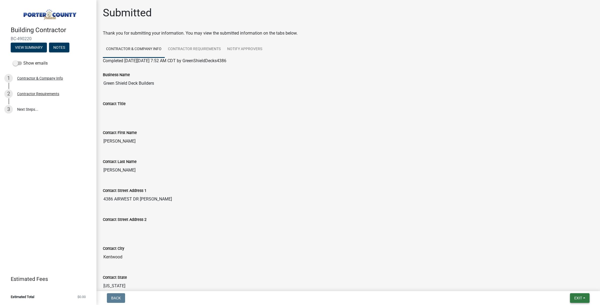
click at [576, 301] on button "Exit" at bounding box center [580, 298] width 20 height 10
click at [568, 283] on button "Save & Exit" at bounding box center [568, 284] width 43 height 13
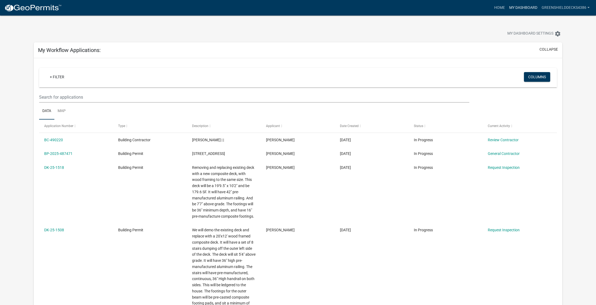
click at [516, 11] on link "My Dashboard" at bounding box center [523, 8] width 32 height 10
click at [502, 9] on link "Home" at bounding box center [499, 8] width 15 height 10
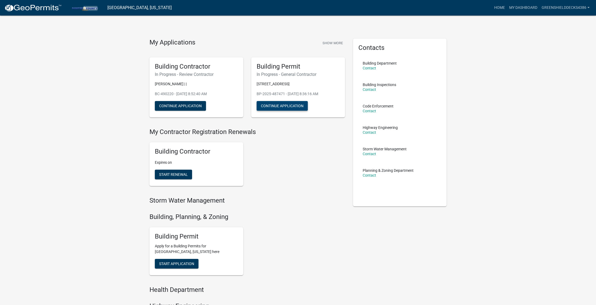
click at [294, 107] on button "Continue Application" at bounding box center [282, 106] width 51 height 10
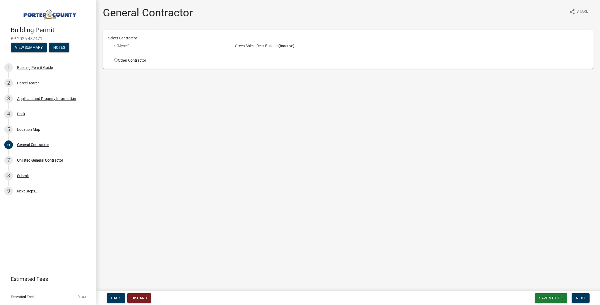
click at [118, 45] on div "Myself" at bounding box center [170, 46] width 113 height 6
click at [560, 301] on button "Save & Exit" at bounding box center [551, 298] width 32 height 10
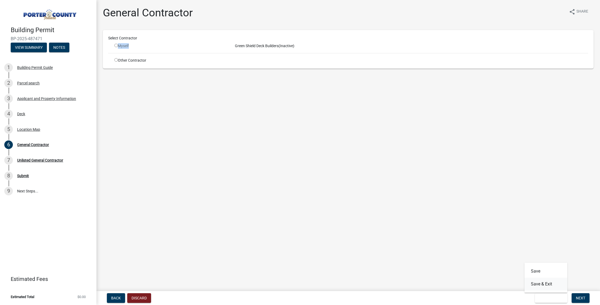
click at [549, 286] on button "Save & Exit" at bounding box center [546, 284] width 43 height 13
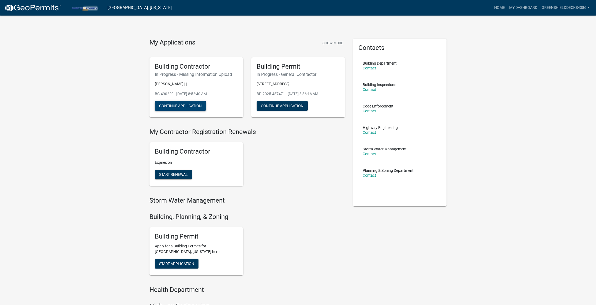
click at [185, 105] on button "Continue Application" at bounding box center [180, 106] width 51 height 10
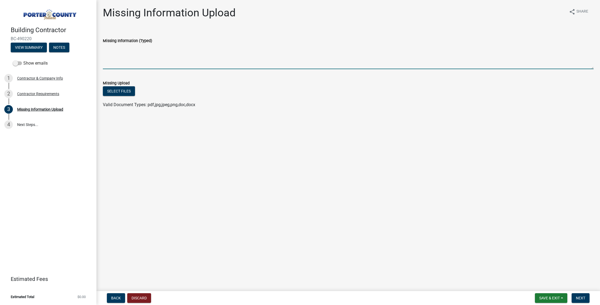
click at [129, 65] on textarea "Missing Information (Typed)" at bounding box center [348, 56] width 491 height 25
type textarea "Porter County Bond"
click at [127, 92] on button "Select files" at bounding box center [119, 91] width 32 height 10
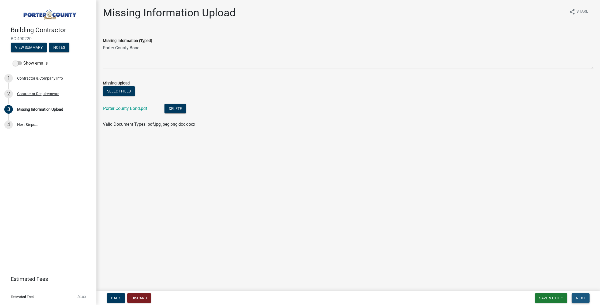
click at [579, 300] on span "Next" at bounding box center [580, 298] width 9 height 4
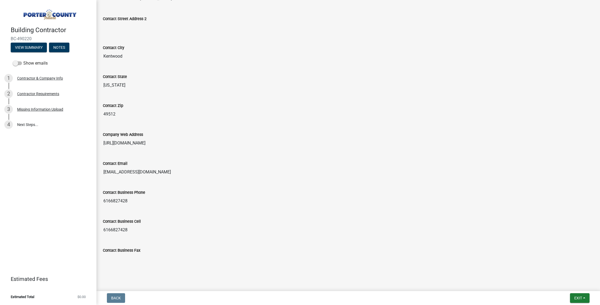
scroll to position [208, 0]
